Goal: Transaction & Acquisition: Download file/media

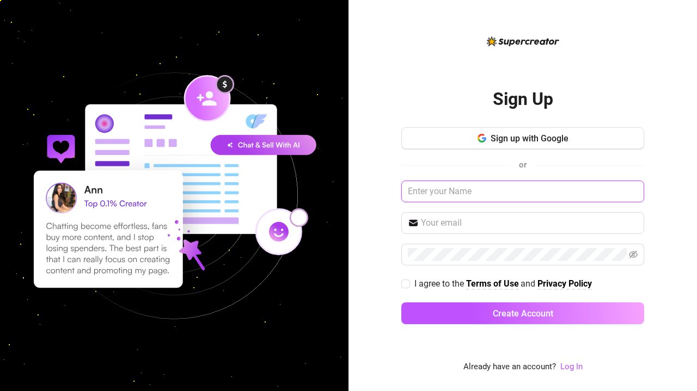
click at [444, 201] on input "text" at bounding box center [522, 192] width 243 height 22
click at [519, 181] on input "text" at bounding box center [522, 192] width 243 height 22
click at [489, 195] on input "text" at bounding box center [522, 192] width 243 height 22
type input "M"
type input "A"
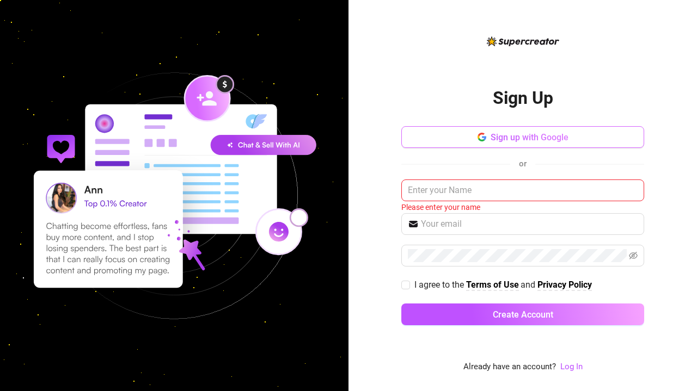
click at [560, 138] on span "Sign up with Google" at bounding box center [530, 137] width 78 height 10
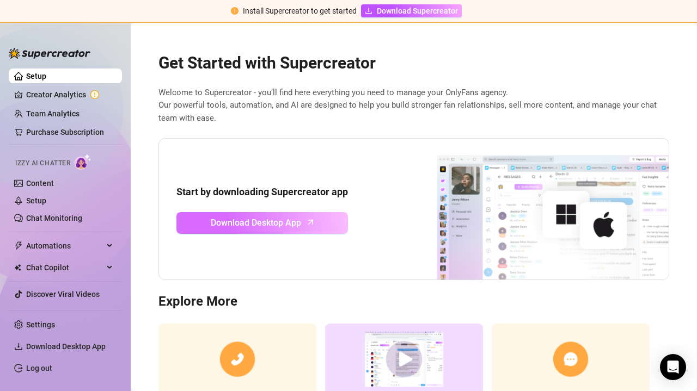
click at [266, 229] on link "Download Desktop App" at bounding box center [261, 223] width 171 height 22
